Goal: Task Accomplishment & Management: Manage account settings

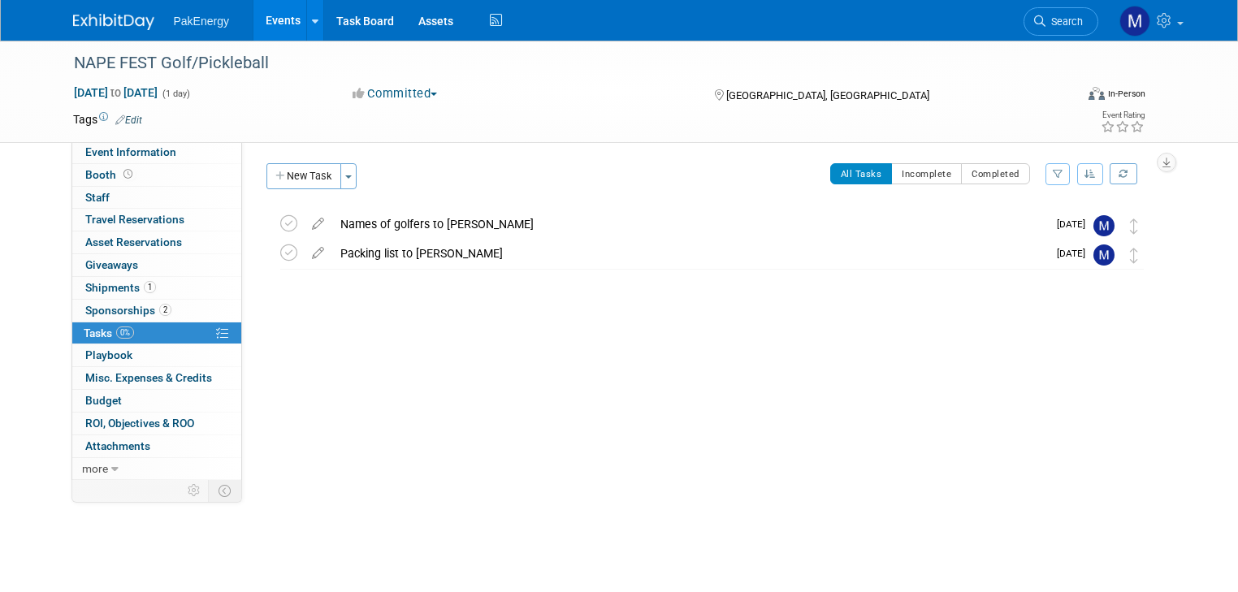
click at [274, 16] on link "Events" at bounding box center [282, 20] width 59 height 41
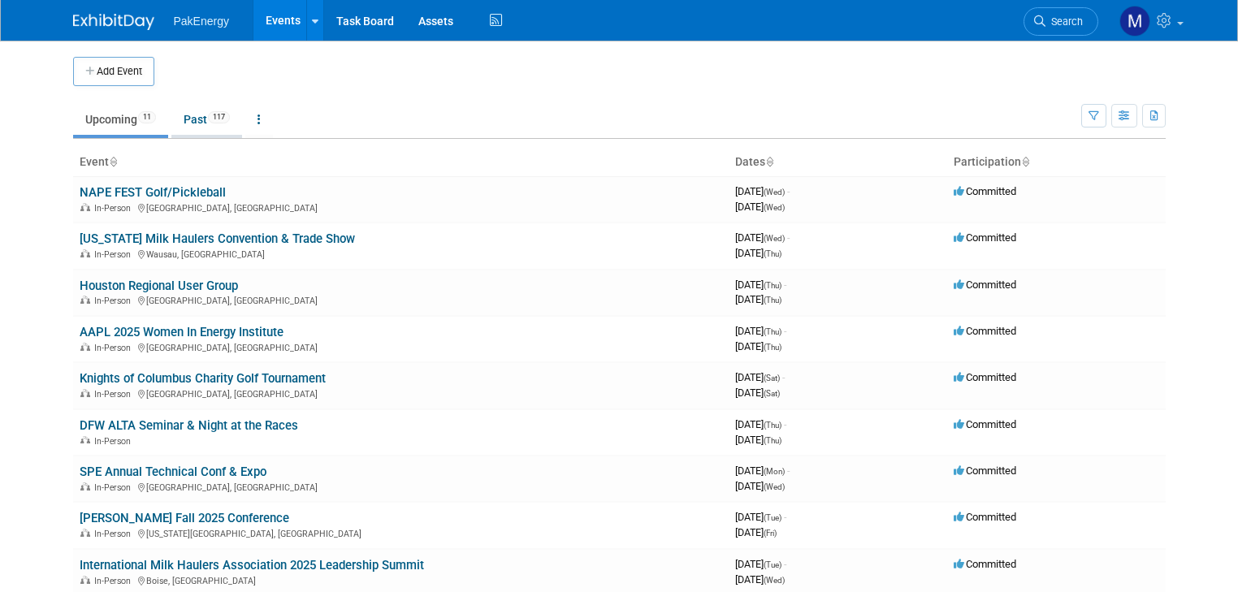
click at [179, 114] on link "Past 117" at bounding box center [206, 119] width 71 height 31
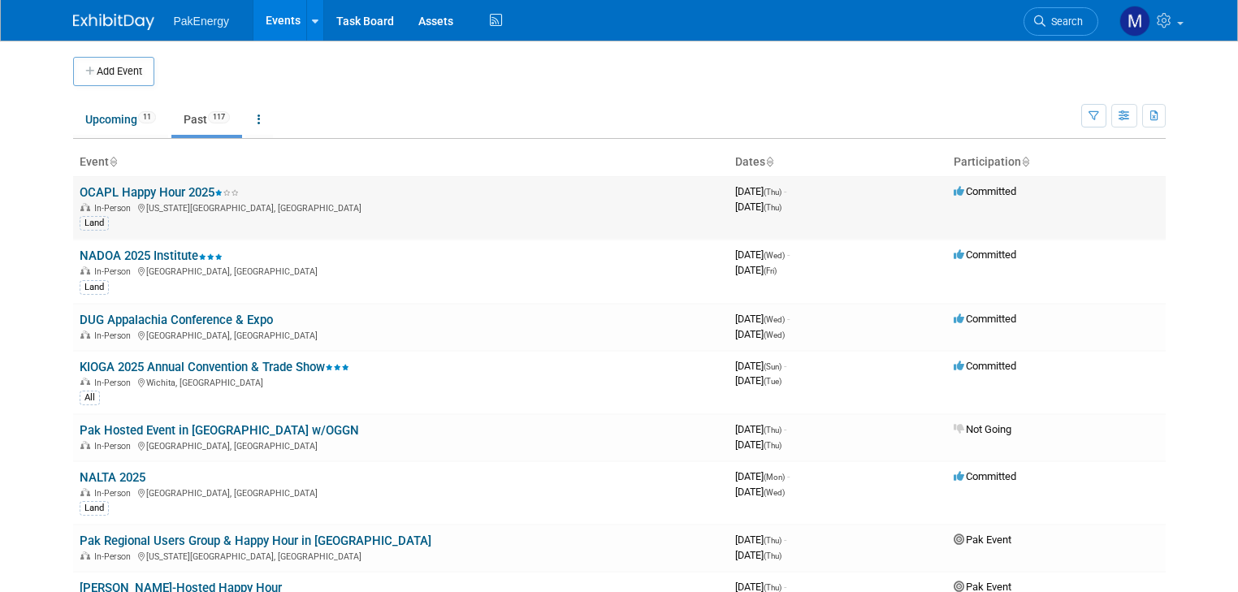
click at [149, 188] on link "OCAPL Happy Hour 2025" at bounding box center [159, 192] width 159 height 15
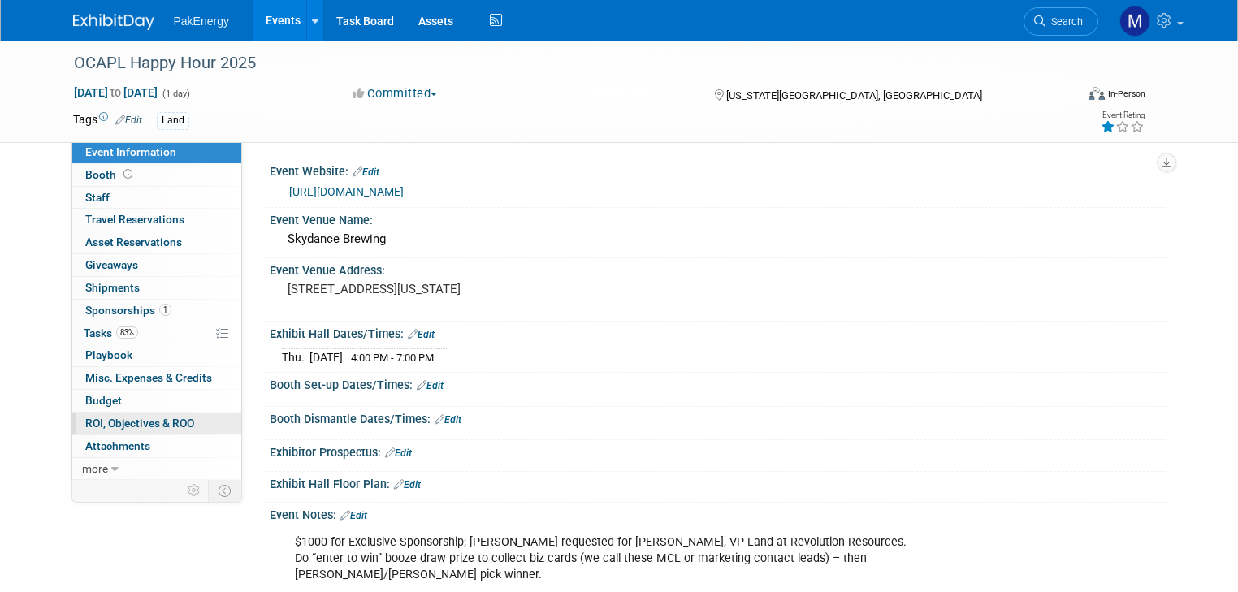
click at [107, 419] on span "ROI, Objectives & ROO 0" at bounding box center [139, 423] width 109 height 13
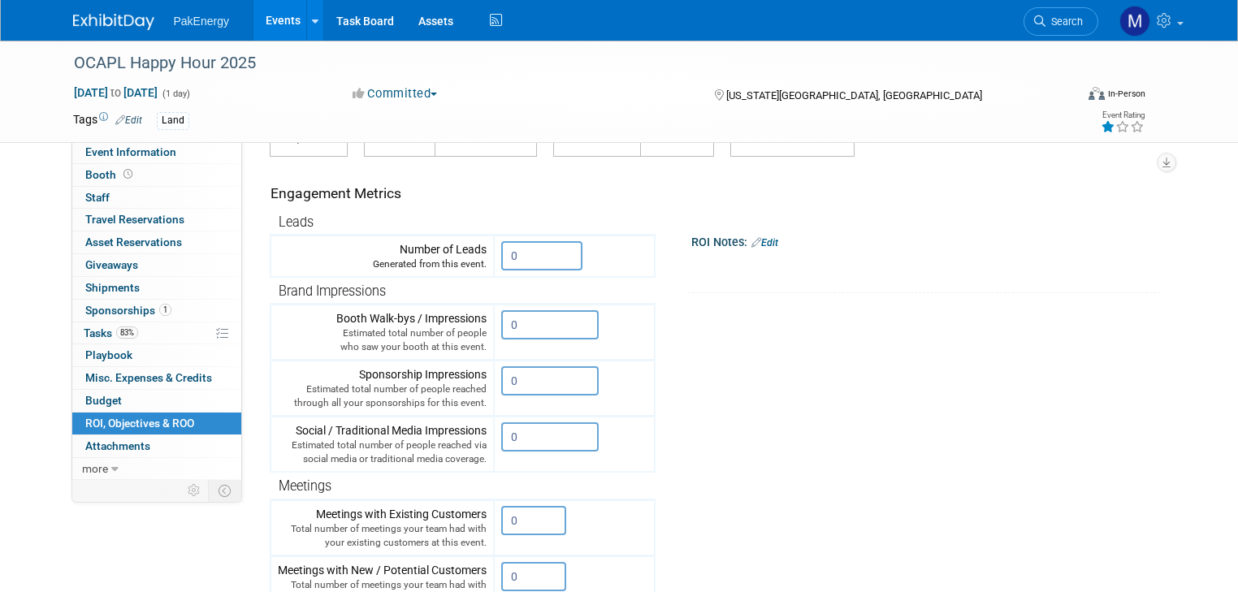
scroll to position [158, 0]
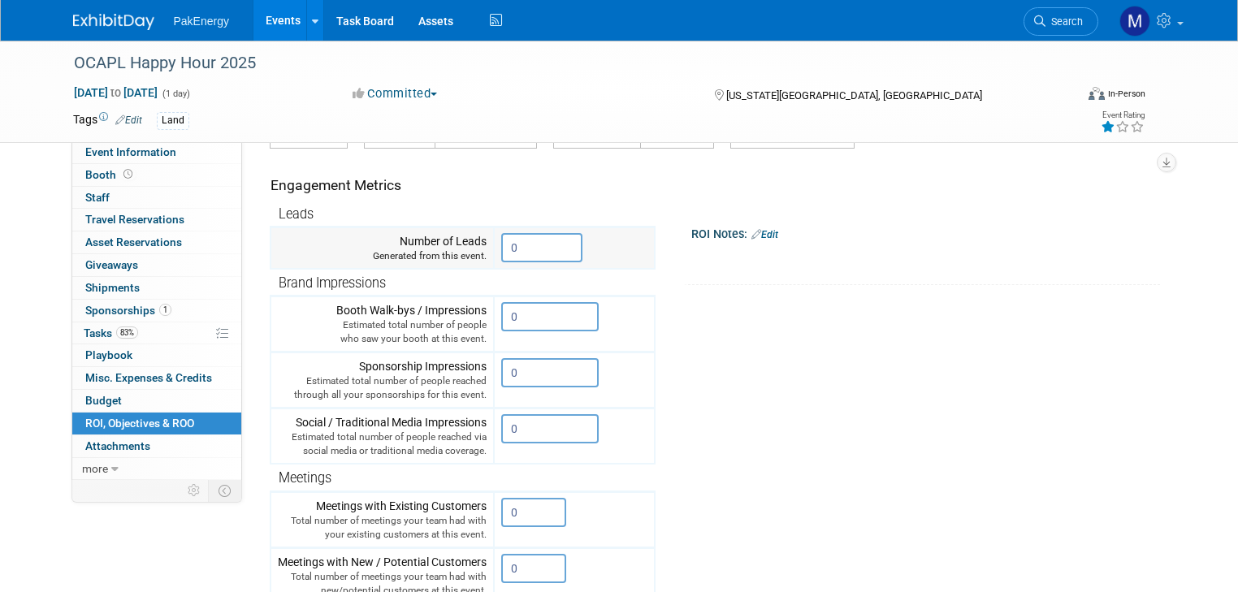
drag, startPoint x: 512, startPoint y: 244, endPoint x: 465, endPoint y: 243, distance: 47.1
click at [465, 243] on tr "Number of Leads Generated from this event. 0" at bounding box center [462, 248] width 384 height 42
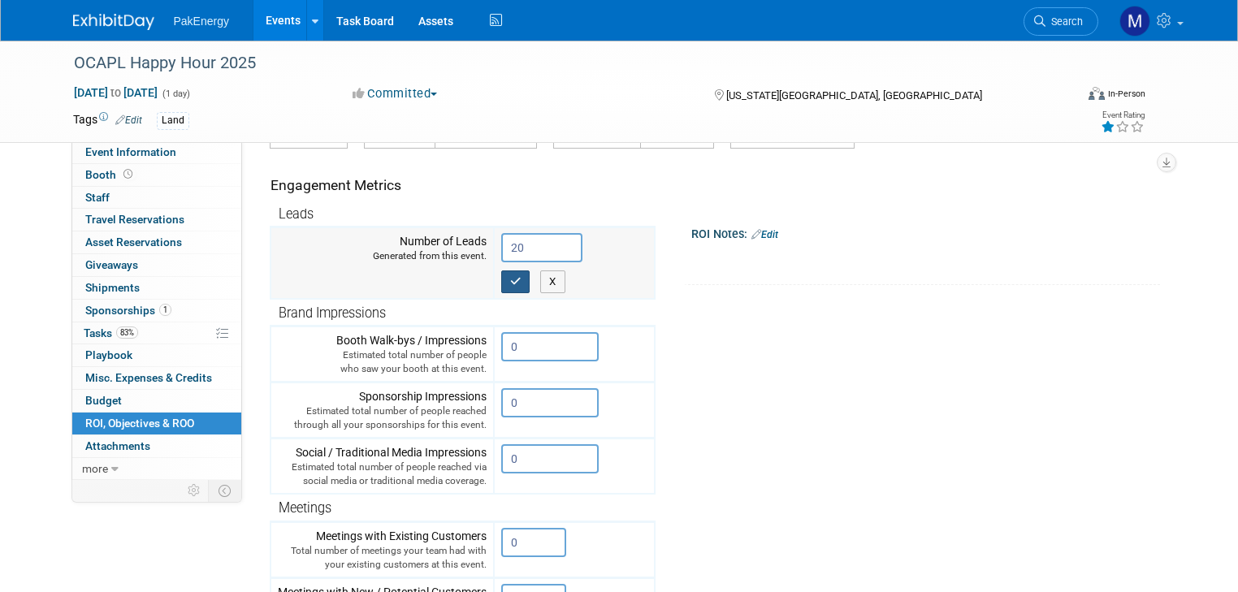
type input "20"
click at [510, 279] on icon "button" at bounding box center [515, 281] width 11 height 11
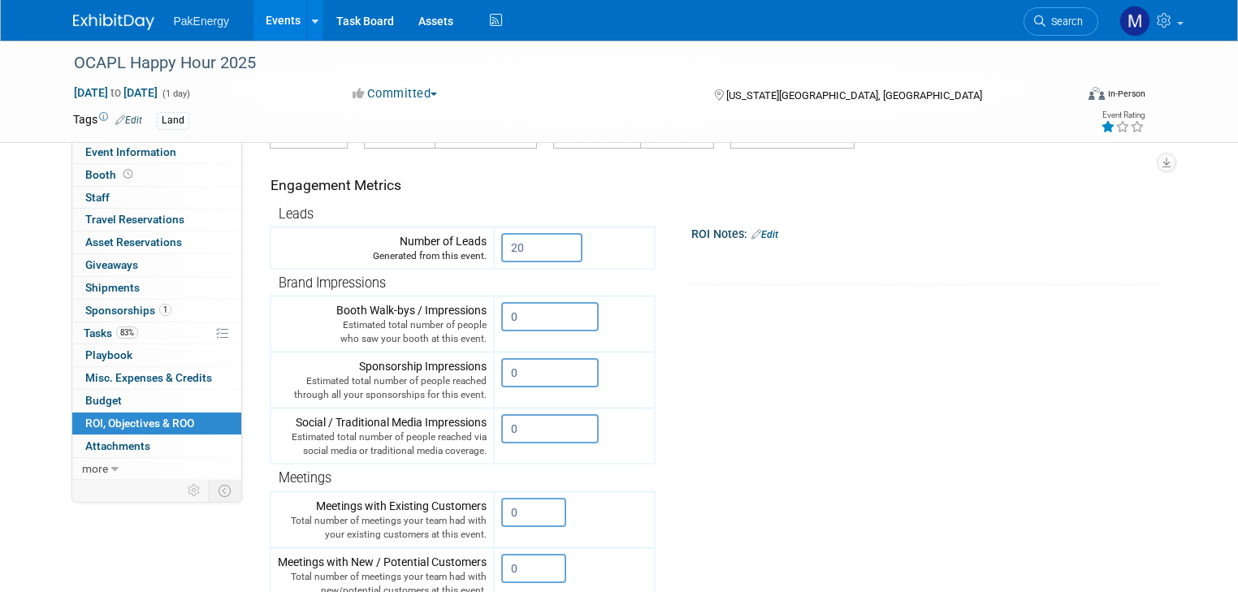
drag, startPoint x: 510, startPoint y: 508, endPoint x: 396, endPoint y: 481, distance: 117.0
click at [396, 481] on tbody "Leads Number of Leads Generated from this event. 20 X" at bounding box center [462, 468] width 384 height 534
type input "4"
click at [510, 541] on icon "button" at bounding box center [515, 546] width 11 height 11
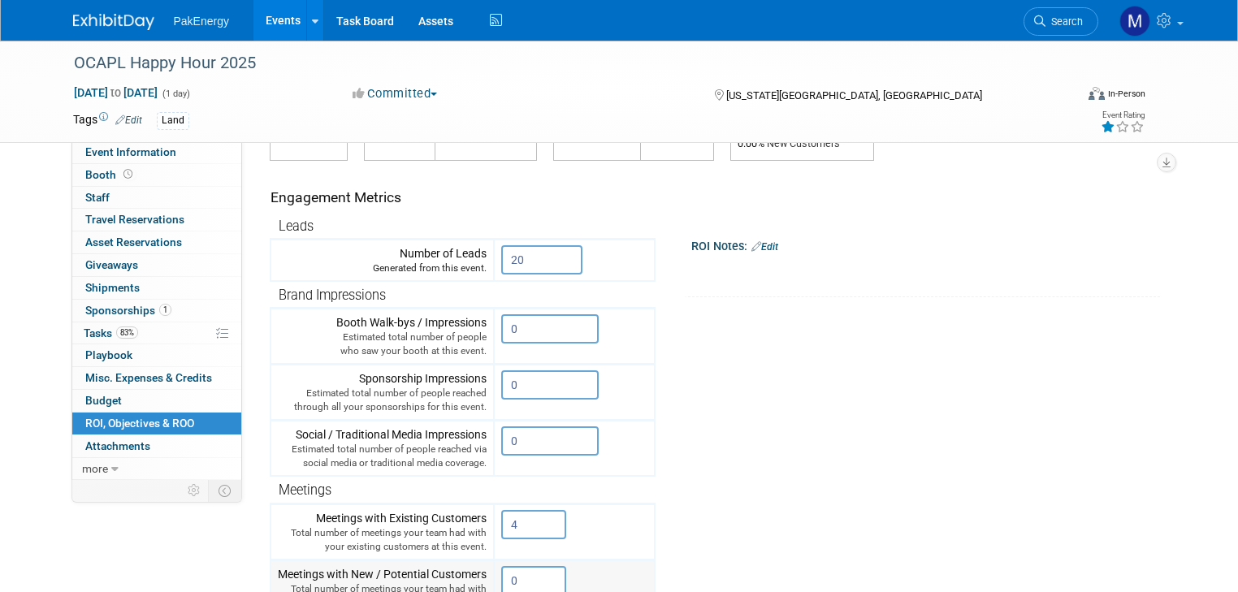
drag, startPoint x: 507, startPoint y: 575, endPoint x: 441, endPoint y: 565, distance: 66.5
click at [441, 565] on tr "Meetings with New / Potential Customers Total number of meetings your team had …" at bounding box center [462, 588] width 384 height 56
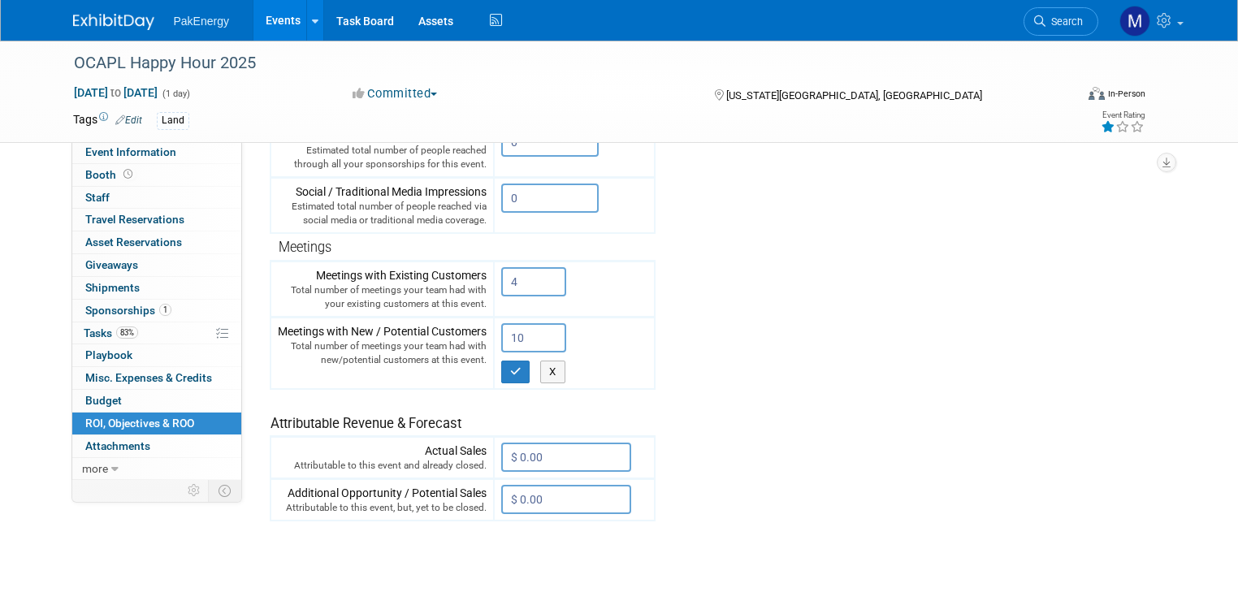
scroll to position [416, 0]
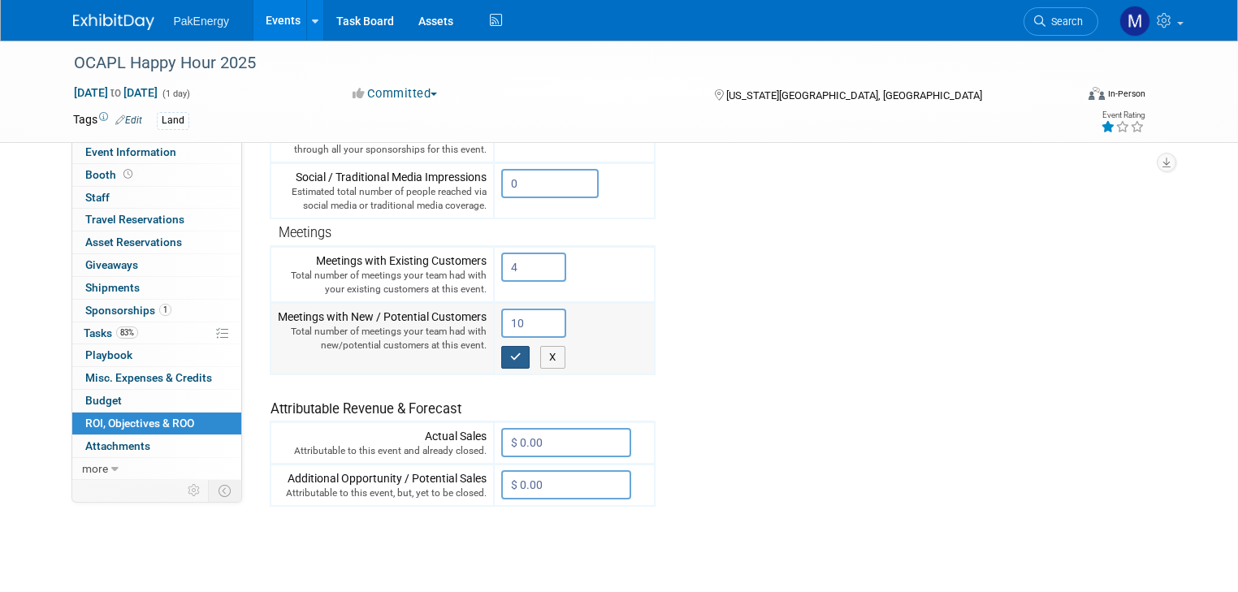
type input "10"
click at [501, 348] on button "button" at bounding box center [515, 357] width 29 height 23
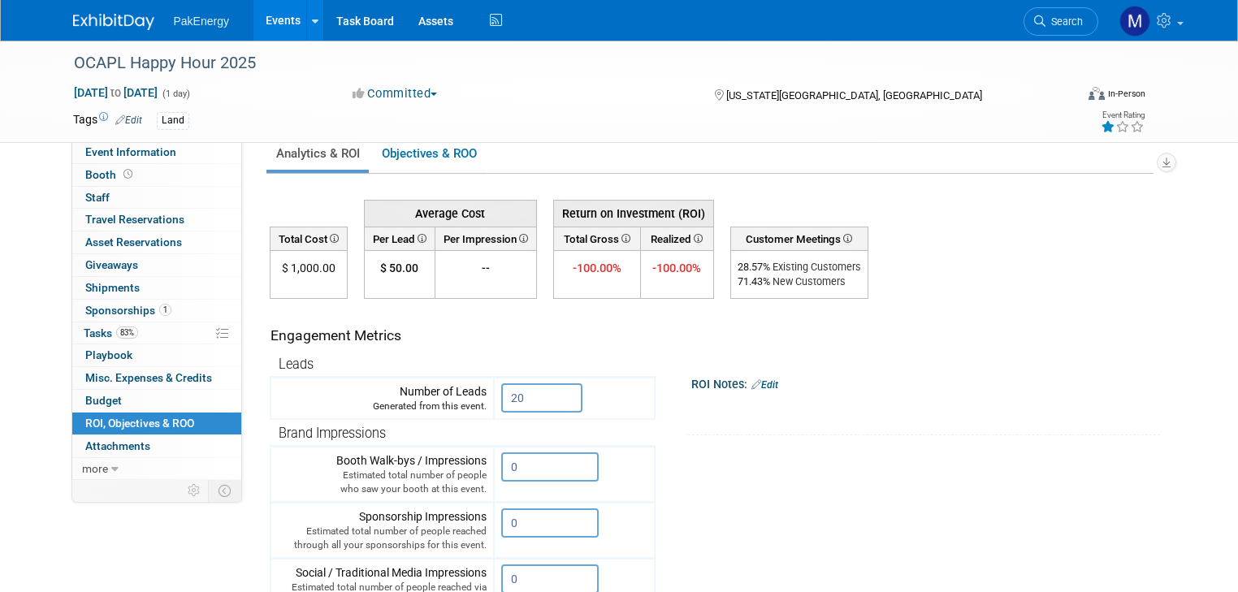
scroll to position [0, 0]
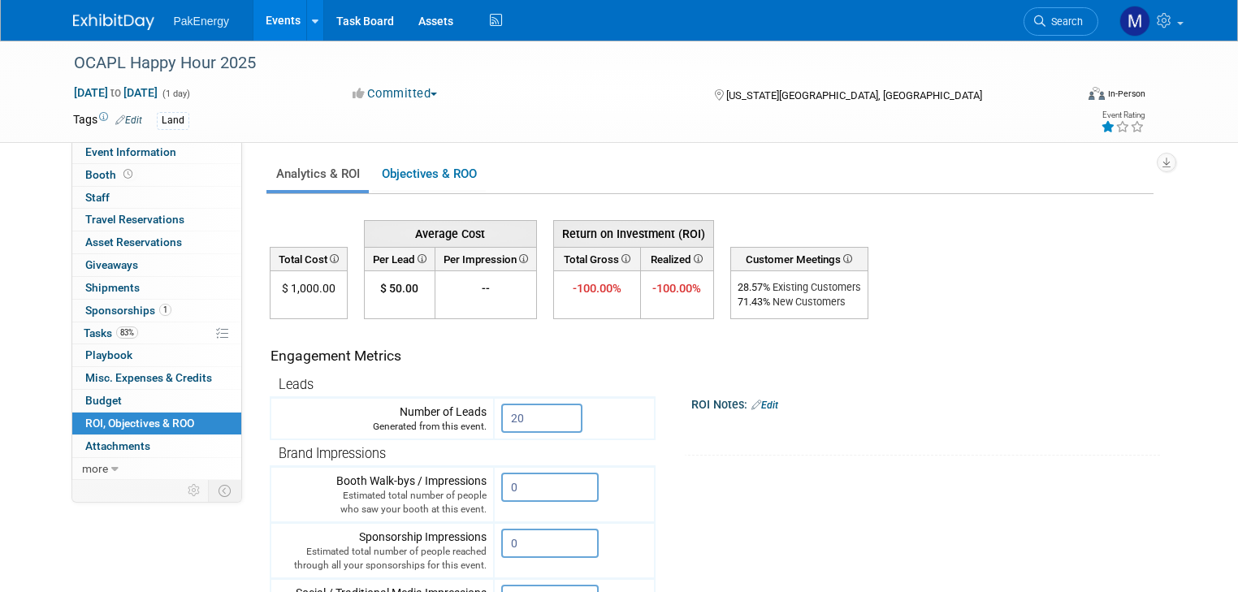
click at [759, 403] on link "Edit" at bounding box center [764, 405] width 27 height 11
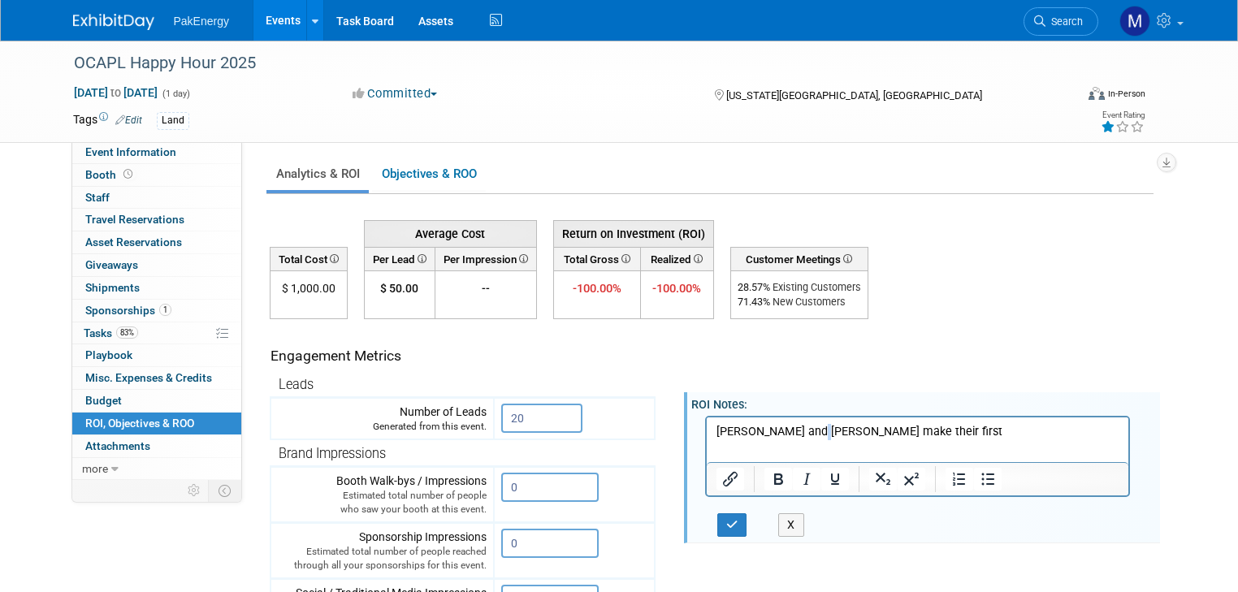
click at [820, 434] on p "[PERSON_NAME] and [PERSON_NAME] make their first" at bounding box center [918, 431] width 404 height 16
click at [889, 432] on p "[PERSON_NAME] and [PERSON_NAME] made their first" at bounding box center [918, 431] width 404 height 16
drag, startPoint x: 858, startPoint y: 430, endPoint x: 876, endPoint y: 430, distance: 17.9
click at [876, 430] on p "[PERSON_NAME] and [PERSON_NAME] made their first" at bounding box center [918, 431] width 404 height 16
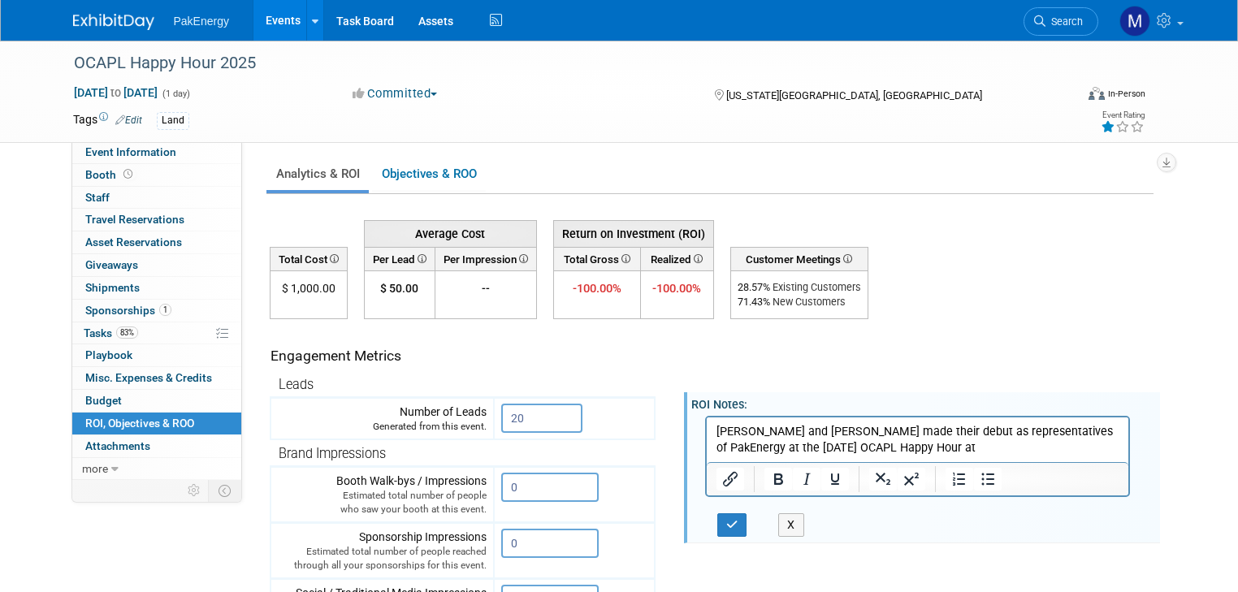
click at [856, 446] on p "[PERSON_NAME] and [PERSON_NAME] made their debut as representatives of PakEnerg…" at bounding box center [918, 439] width 404 height 32
click at [717, 445] on p "[PERSON_NAME] and [PERSON_NAME] made their debut as representatives of PakEnerg…" at bounding box center [918, 439] width 404 height 32
click at [1052, 444] on p "[PERSON_NAME] and [PERSON_NAME] made their debut as representatives of PakEnerg…" at bounding box center [918, 447] width 404 height 49
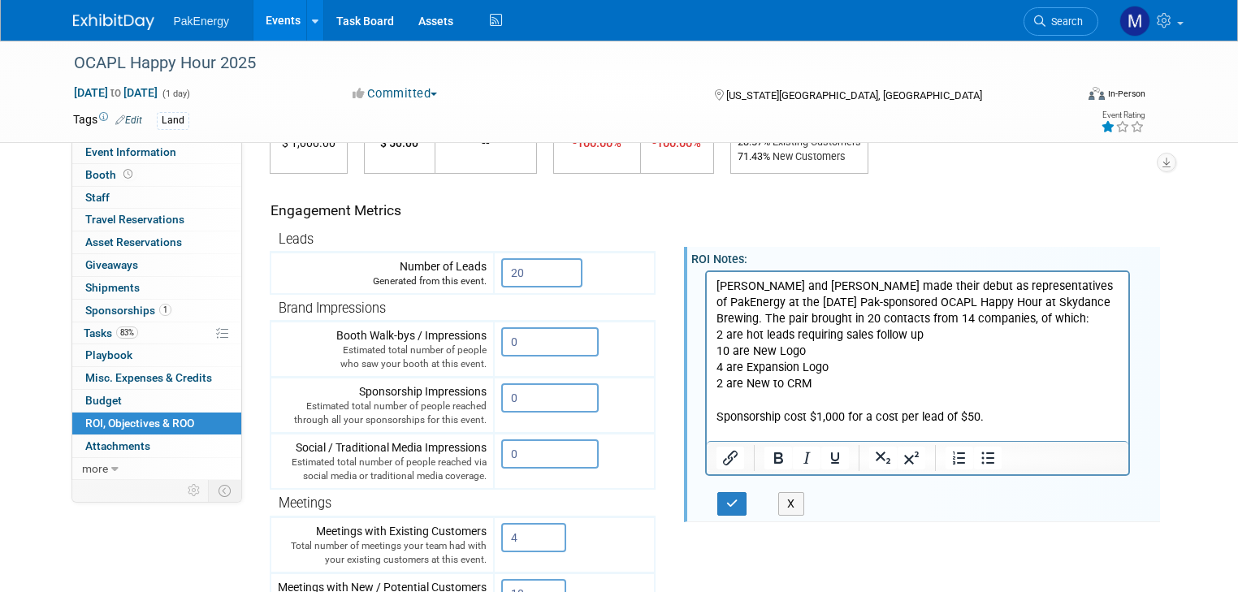
scroll to position [148, 0]
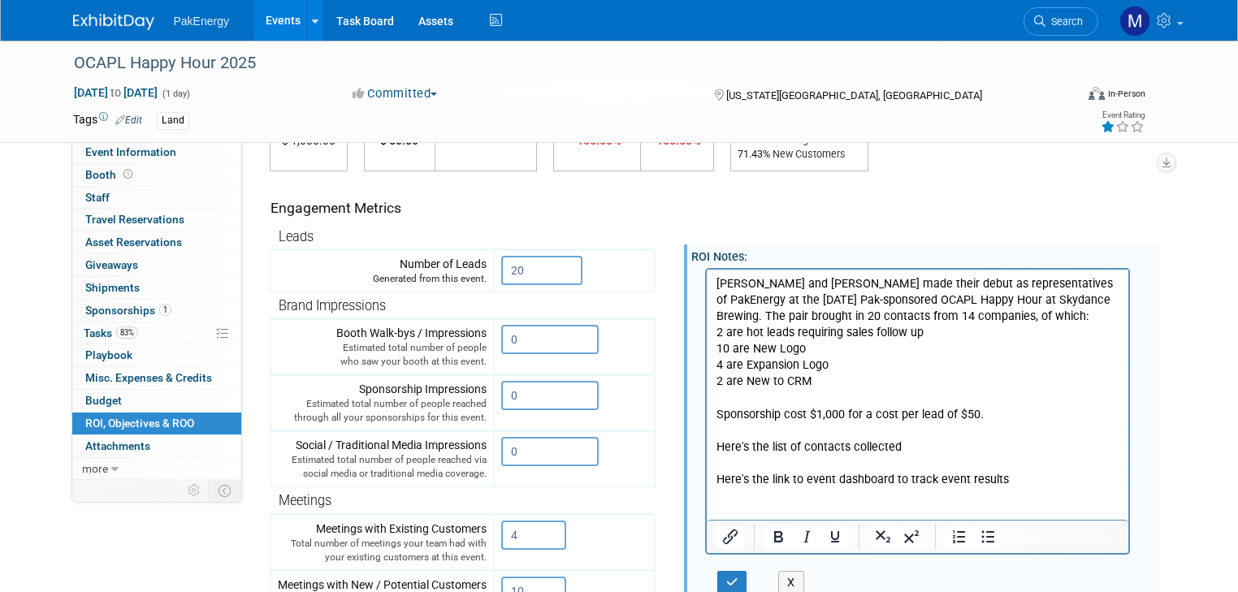
click at [765, 463] on p "Rich Text Area. Press ALT-0 for help." at bounding box center [918, 463] width 404 height 16
click at [745, 494] on p "Rich Text Area. Press ALT-0 for help." at bounding box center [918, 495] width 404 height 16
click at [720, 497] on link "[URL][DOMAIN_NAME]" at bounding box center [777, 495] width 116 height 14
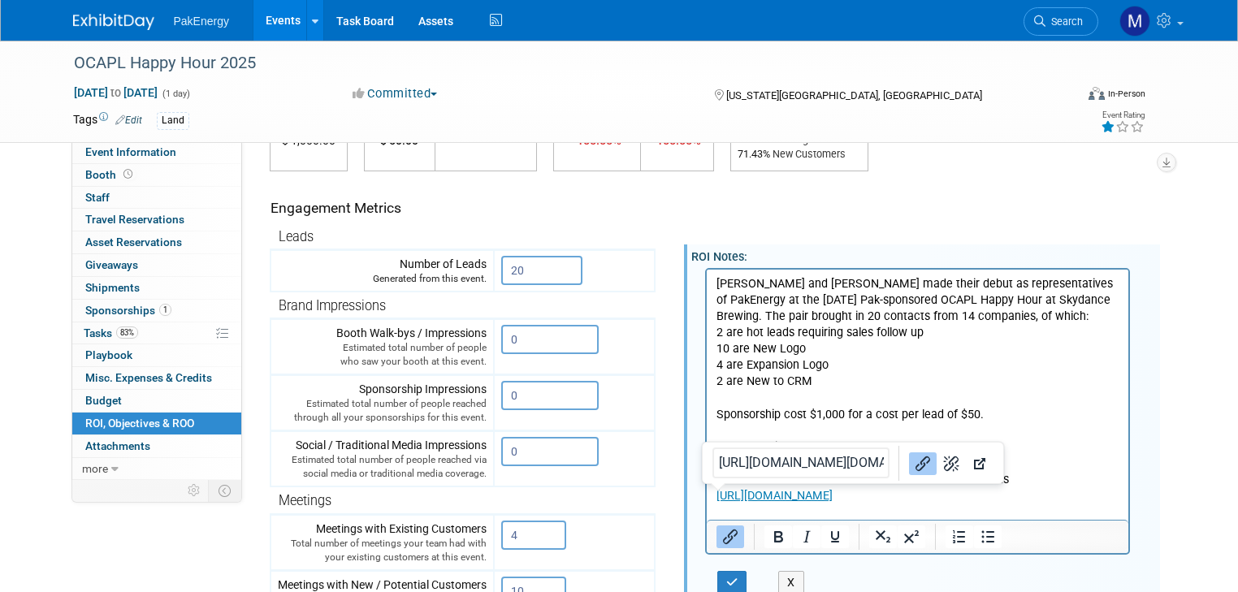
click at [1062, 455] on p "Scan to Win - OCAPL Conf [DATE]﻿" at bounding box center [918, 463] width 404 height 16
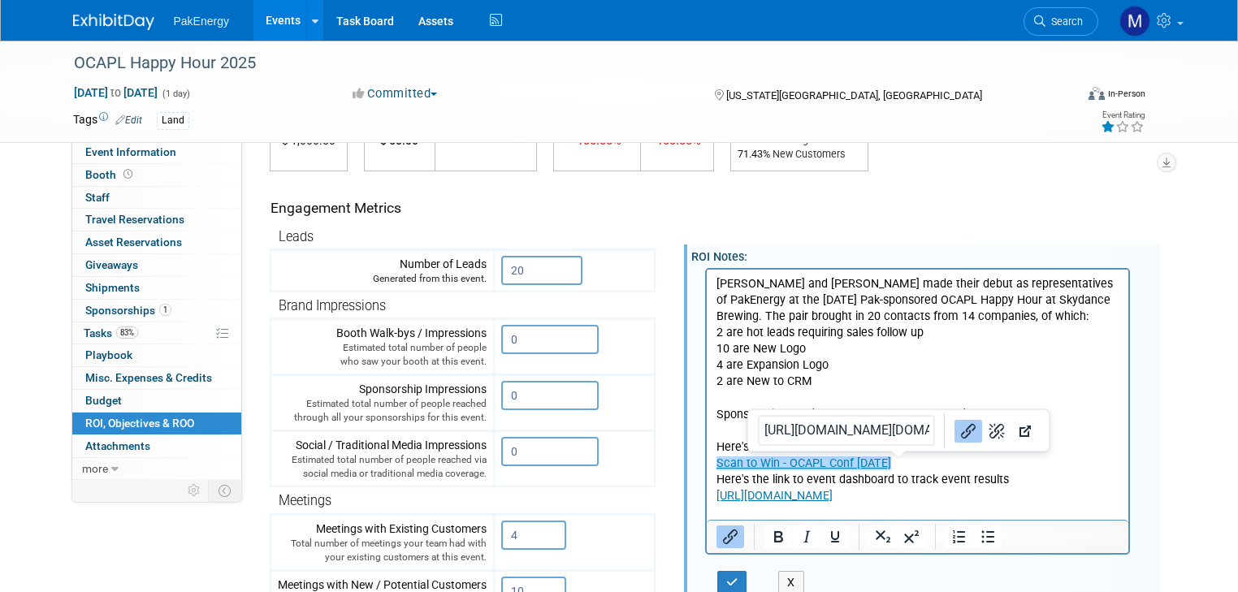
click at [1083, 452] on p "Here's the list of contacts collected" at bounding box center [918, 447] width 404 height 16
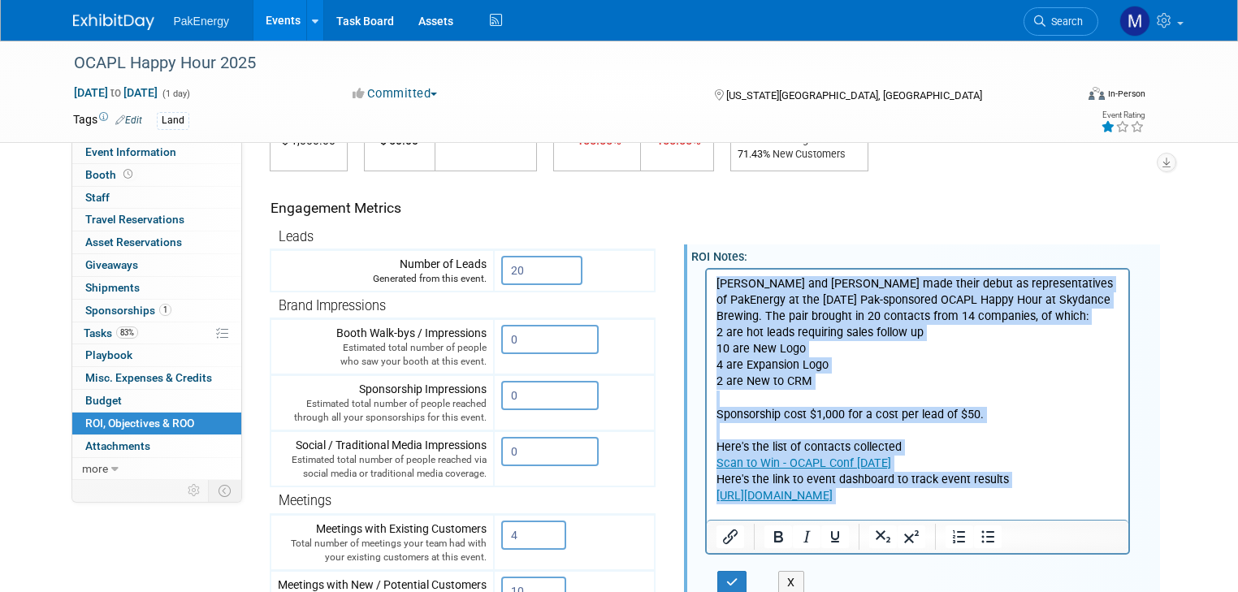
drag, startPoint x: 716, startPoint y: 283, endPoint x: 1882, endPoint y: 776, distance: 1266.2
click at [1128, 508] on html "[PERSON_NAME] and [PERSON_NAME] made their debut as representatives of PakEnerg…" at bounding box center [917, 394] width 422 height 251
copy body "[PERSON_NAME] and [PERSON_NAME] made their debut as representatives of PakEnerg…"
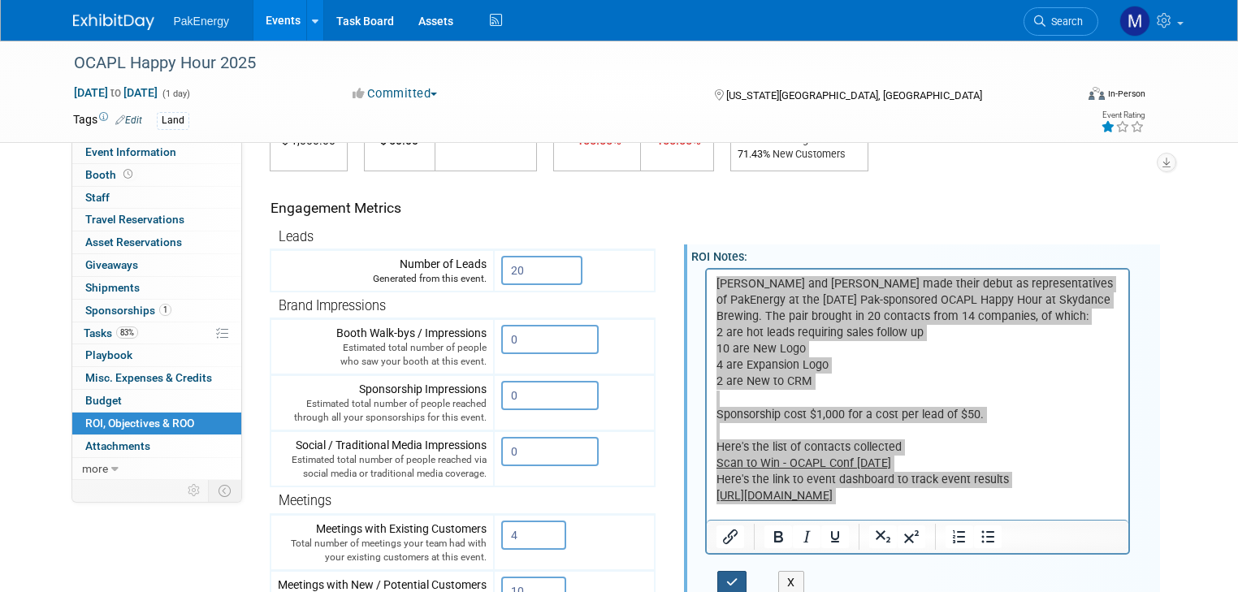
click at [726, 577] on icon "button" at bounding box center [732, 582] width 12 height 11
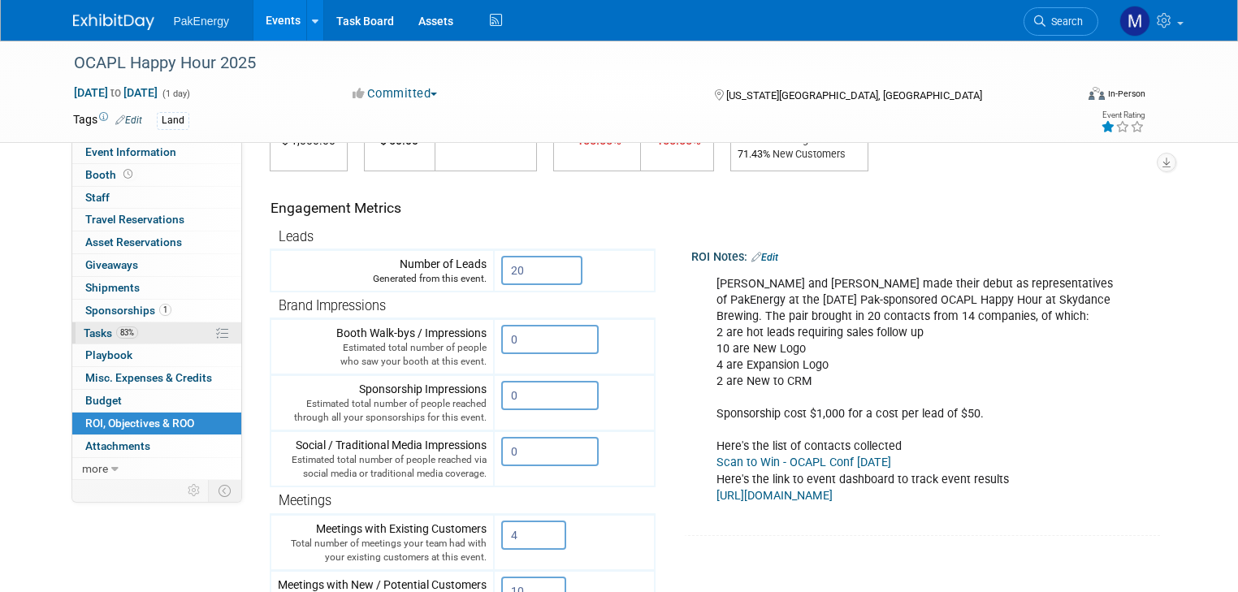
click at [84, 327] on span "Tasks 83%" at bounding box center [111, 333] width 54 height 13
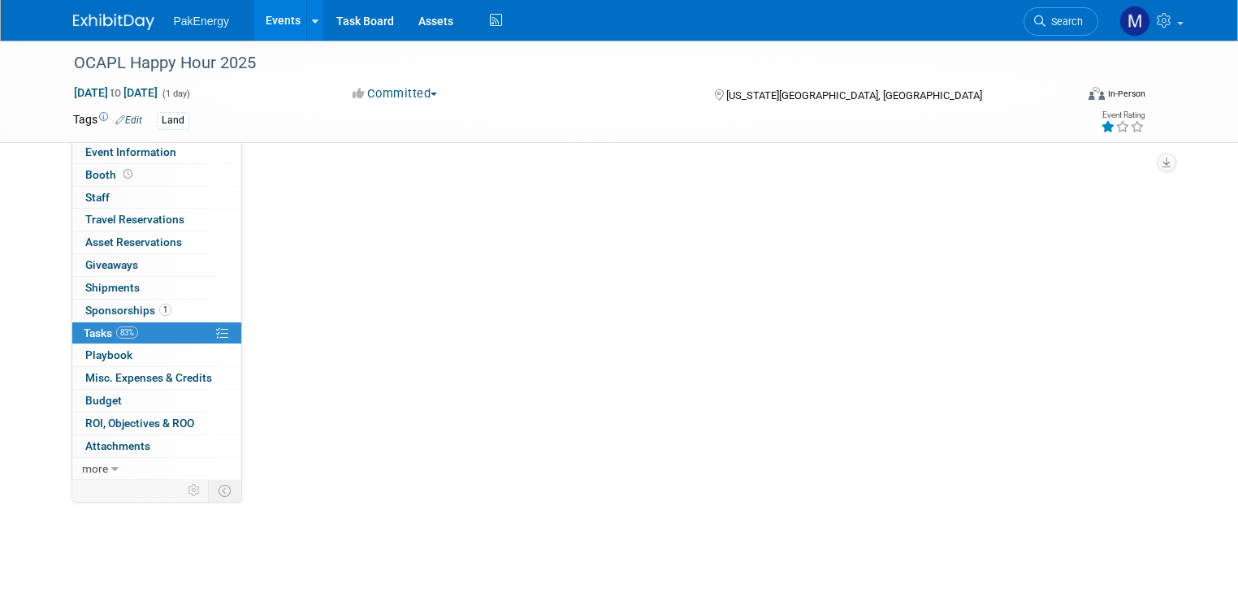
scroll to position [0, 0]
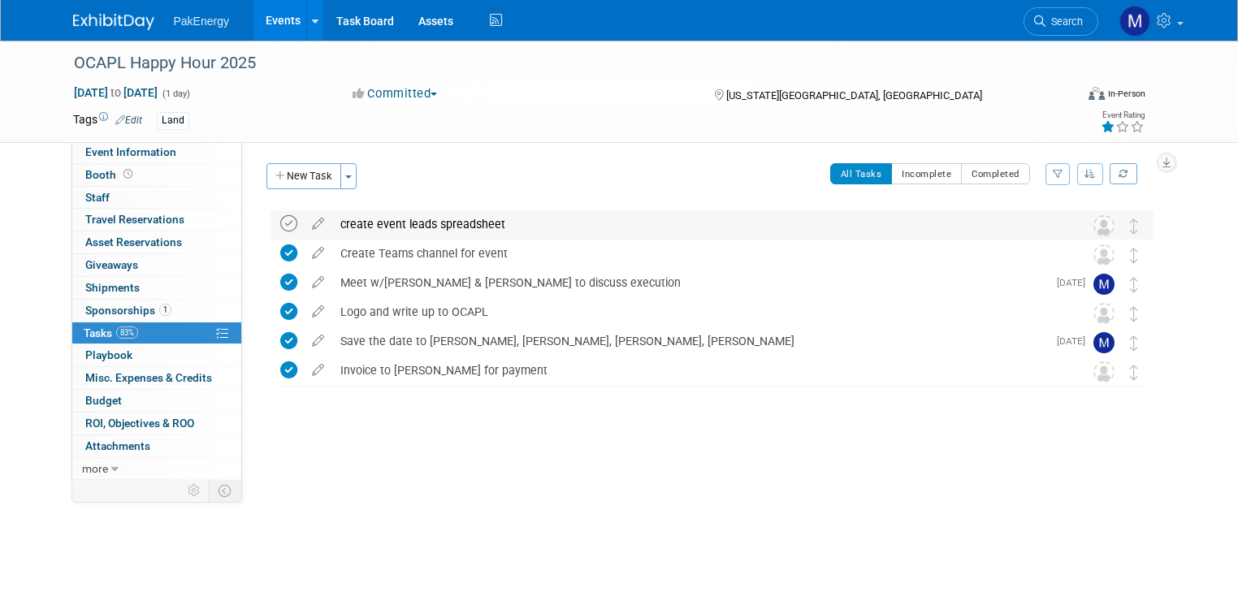
click at [280, 218] on icon at bounding box center [288, 223] width 17 height 17
click at [266, 15] on link "Events" at bounding box center [282, 20] width 59 height 41
